Goal: Check status: Check status

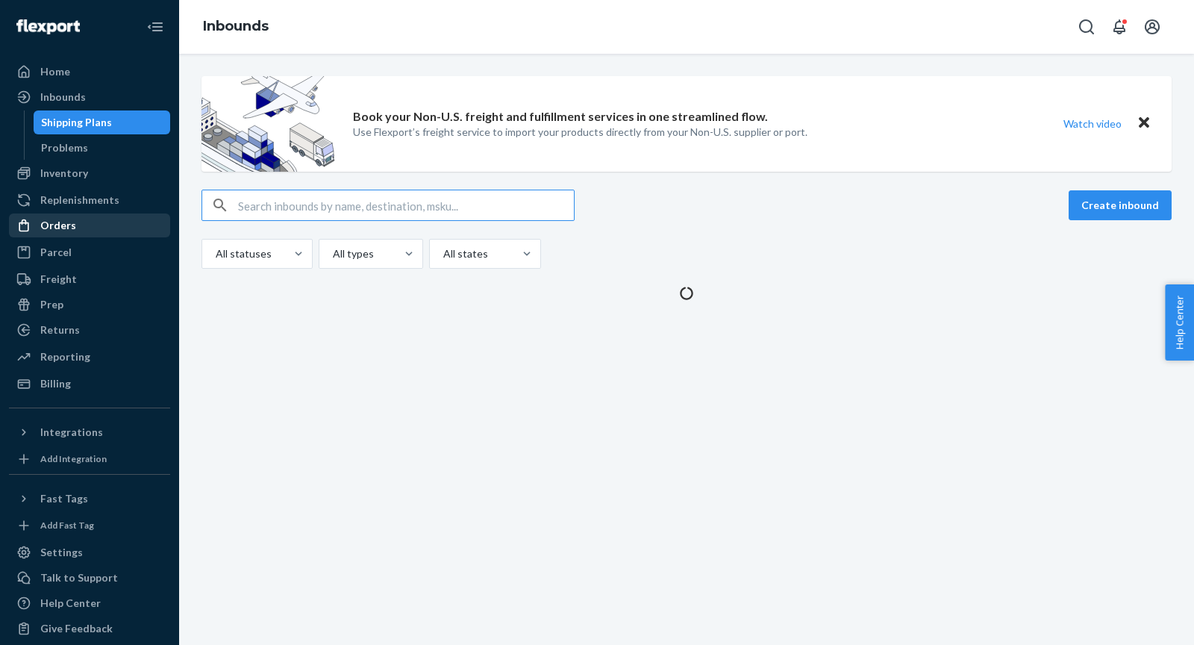
click at [66, 228] on div "Orders" at bounding box center [58, 225] width 36 height 15
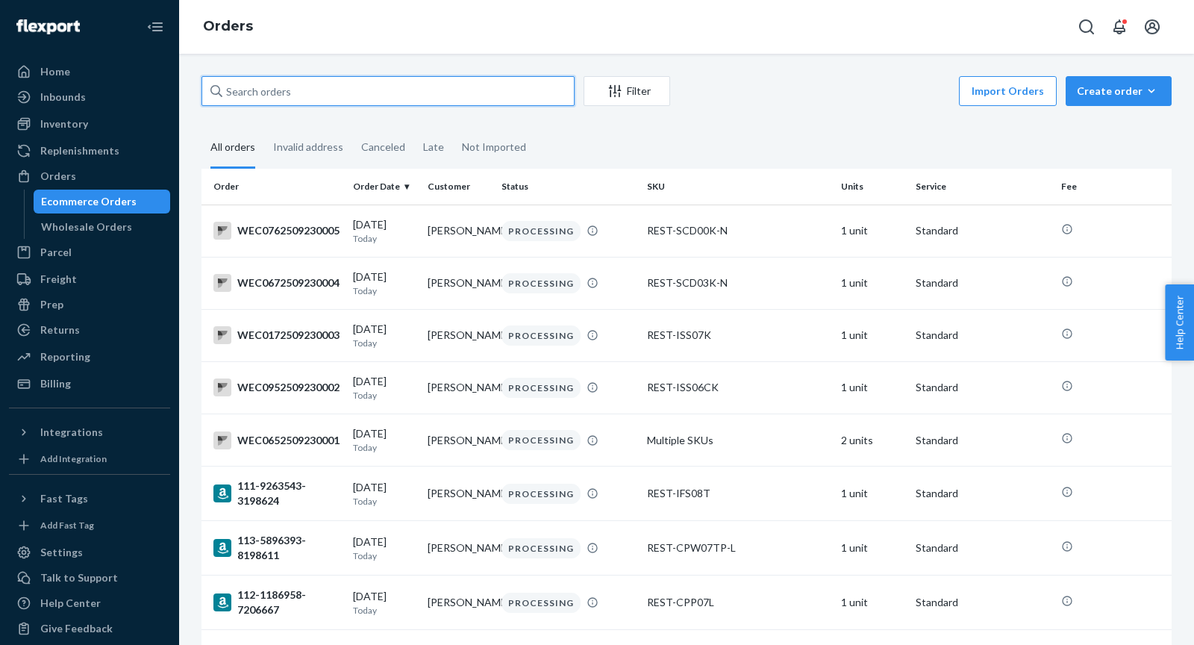
click at [262, 100] on input "text" at bounding box center [387, 91] width 373 height 30
paste input "PD2303649"
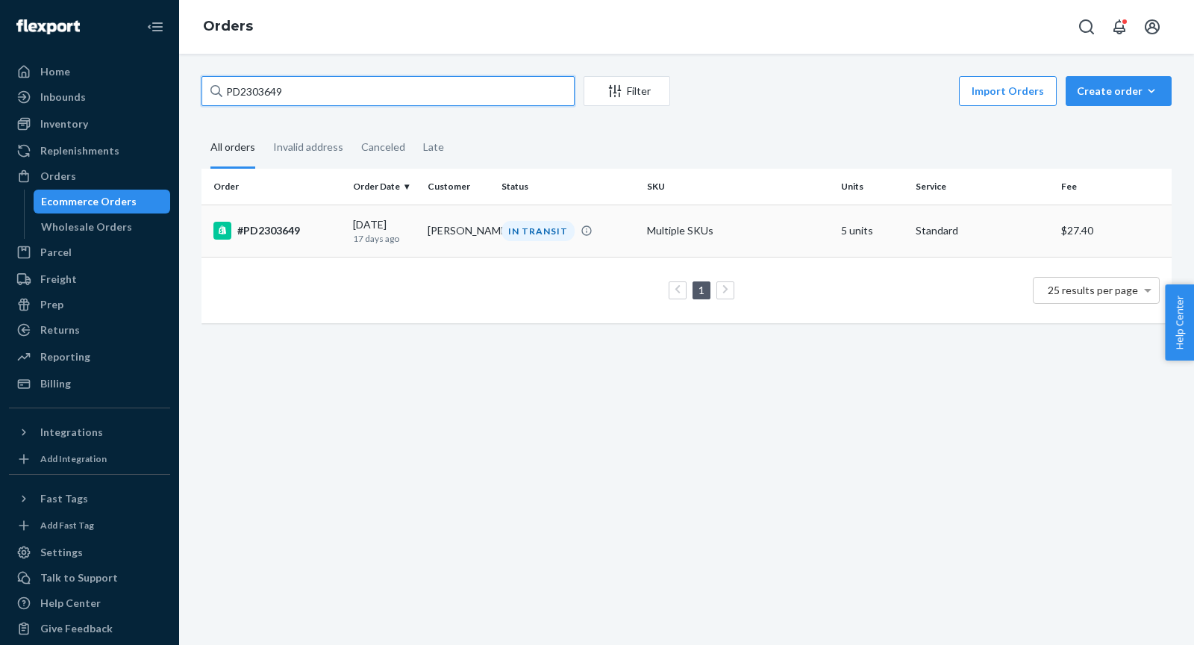
type input "PD2303649"
click at [275, 234] on div "#PD2303649" at bounding box center [277, 231] width 128 height 18
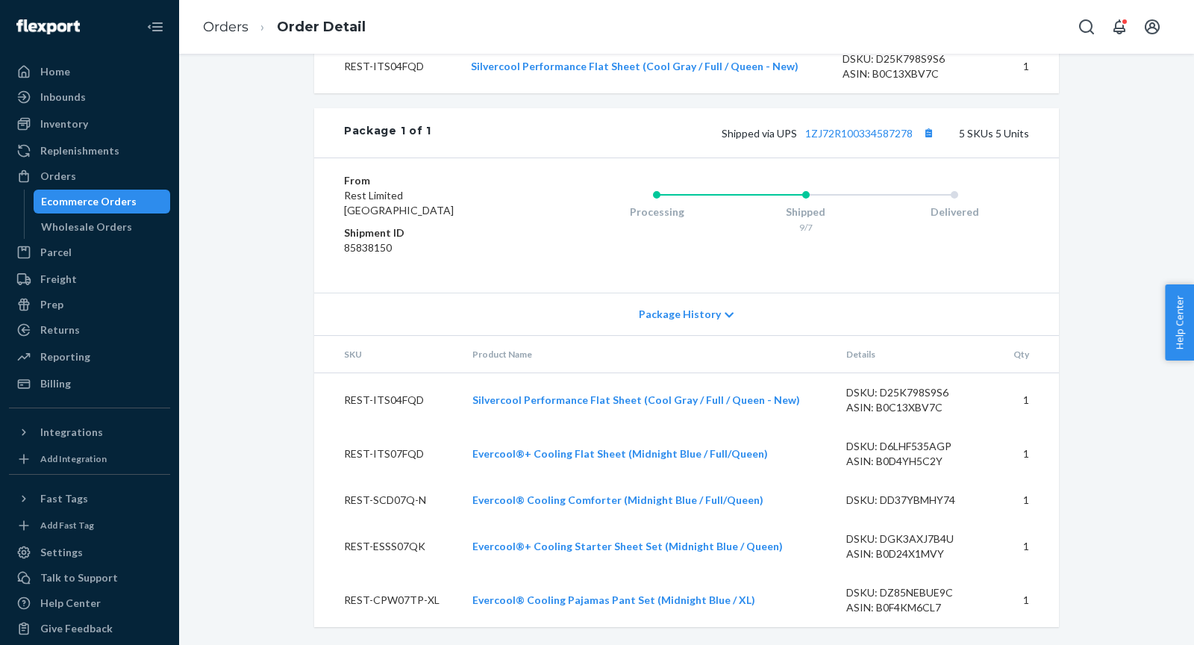
scroll to position [755, 0]
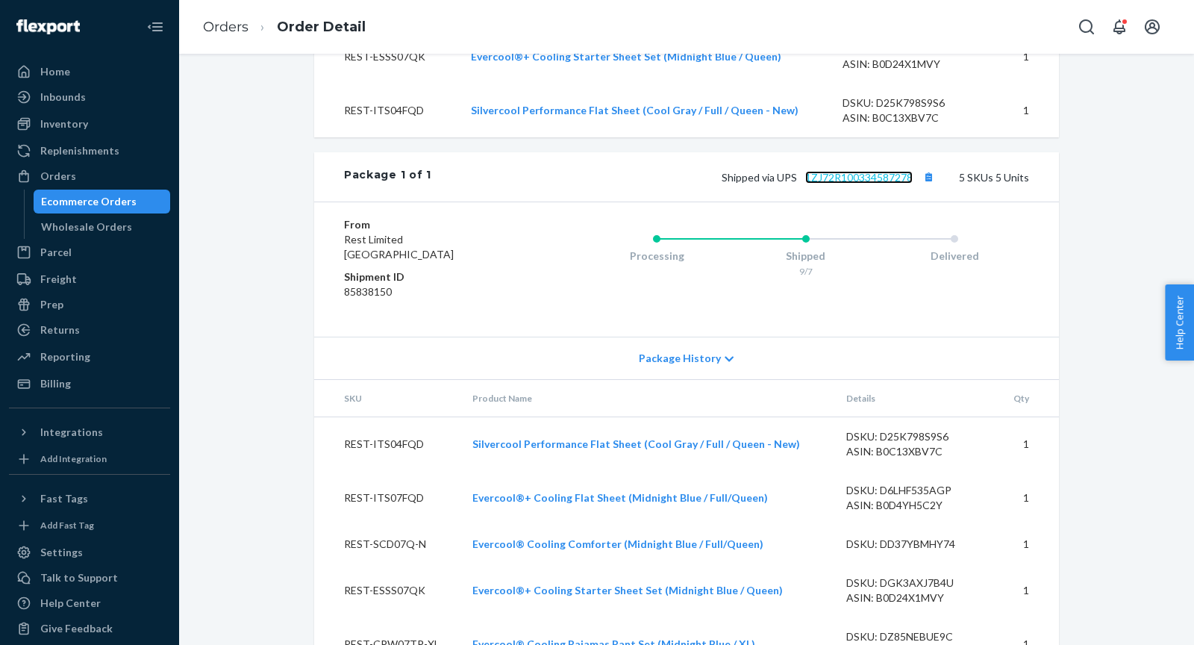
click at [834, 184] on link "1ZJ72R100334587278" at bounding box center [858, 177] width 107 height 13
